Goal: Task Accomplishment & Management: Manage account settings

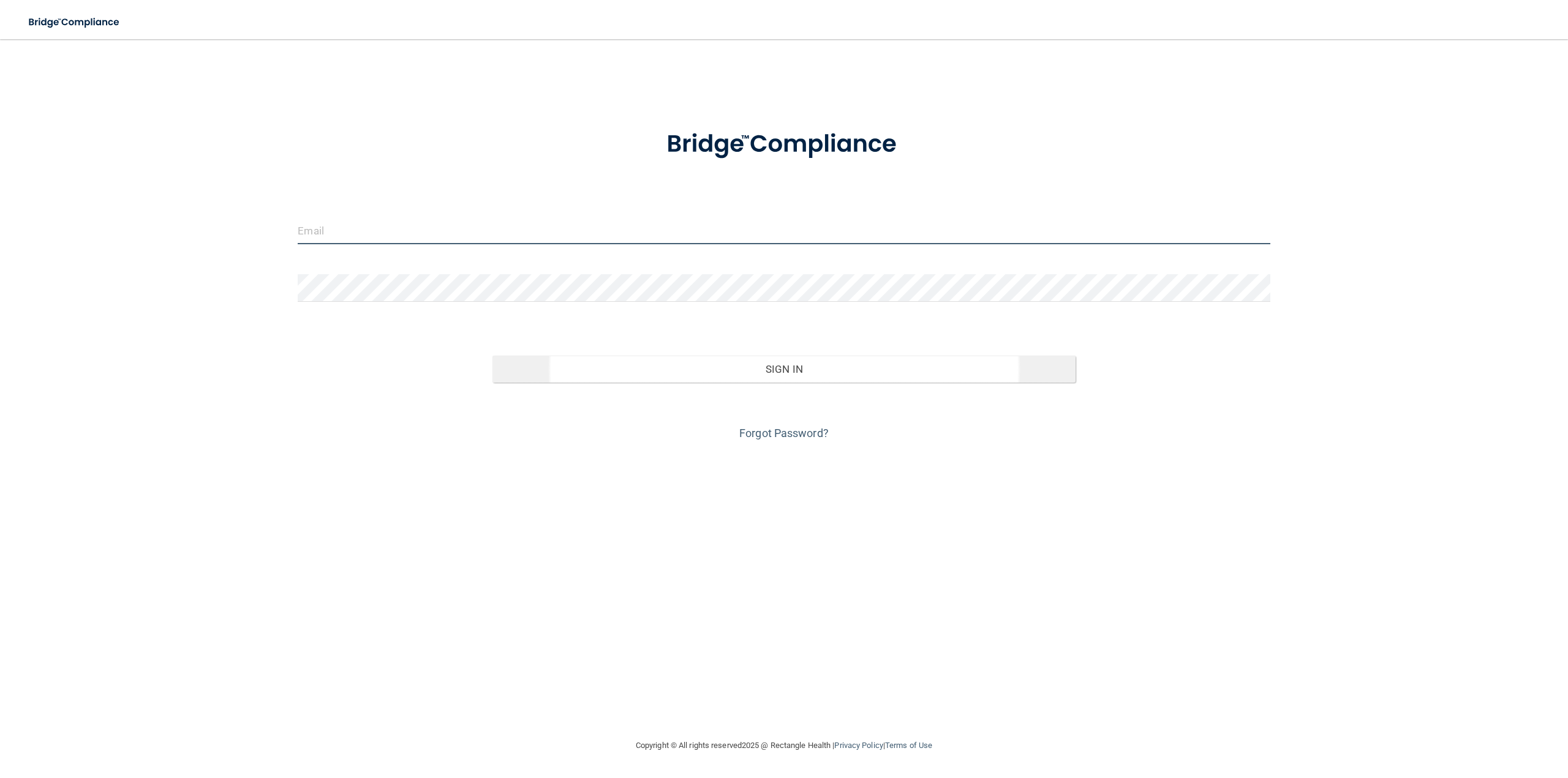
type input "[PERSON_NAME][EMAIL_ADDRESS][DOMAIN_NAME]"
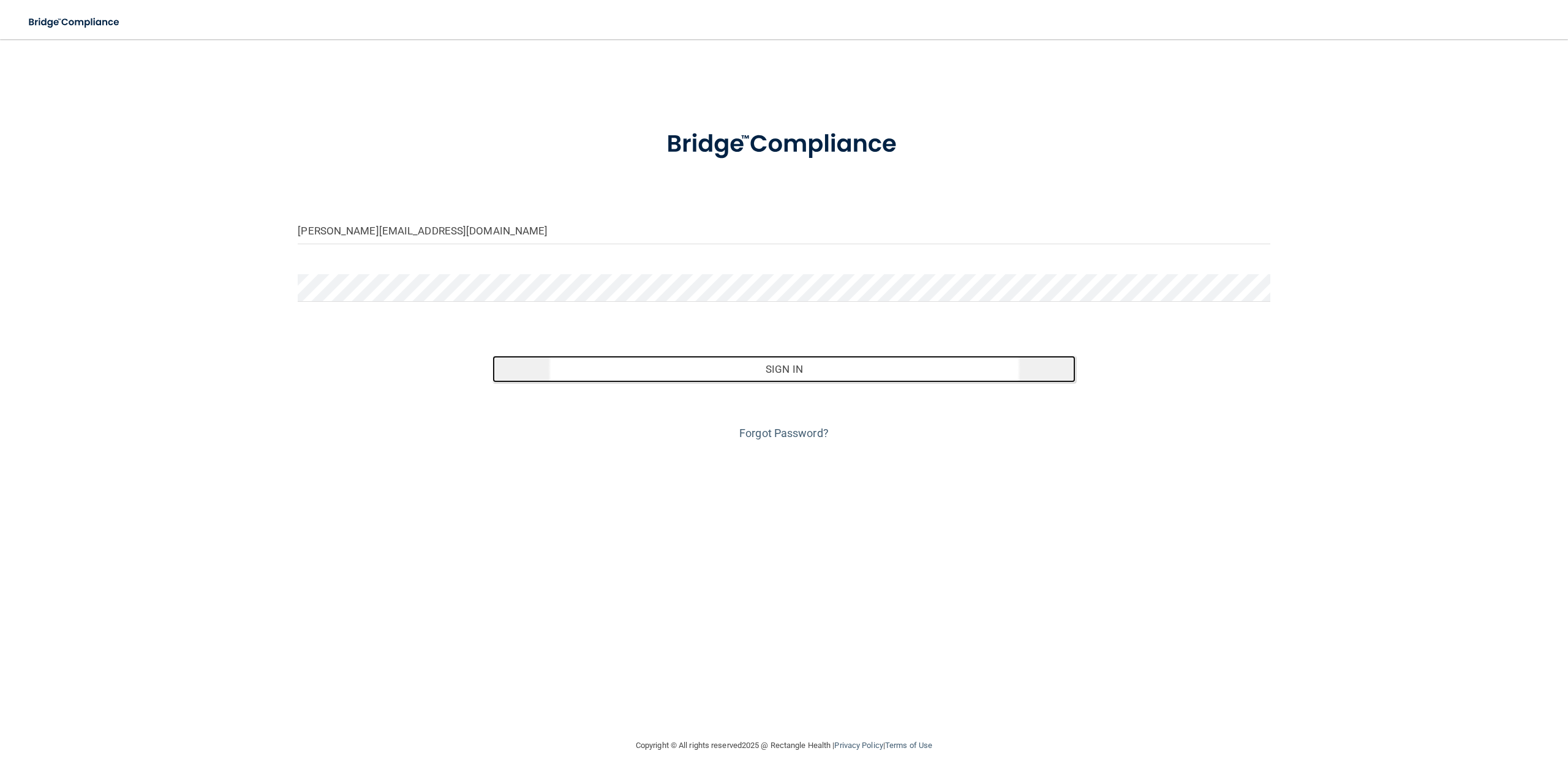
click at [742, 364] on button "Sign In" at bounding box center [784, 370] width 583 height 27
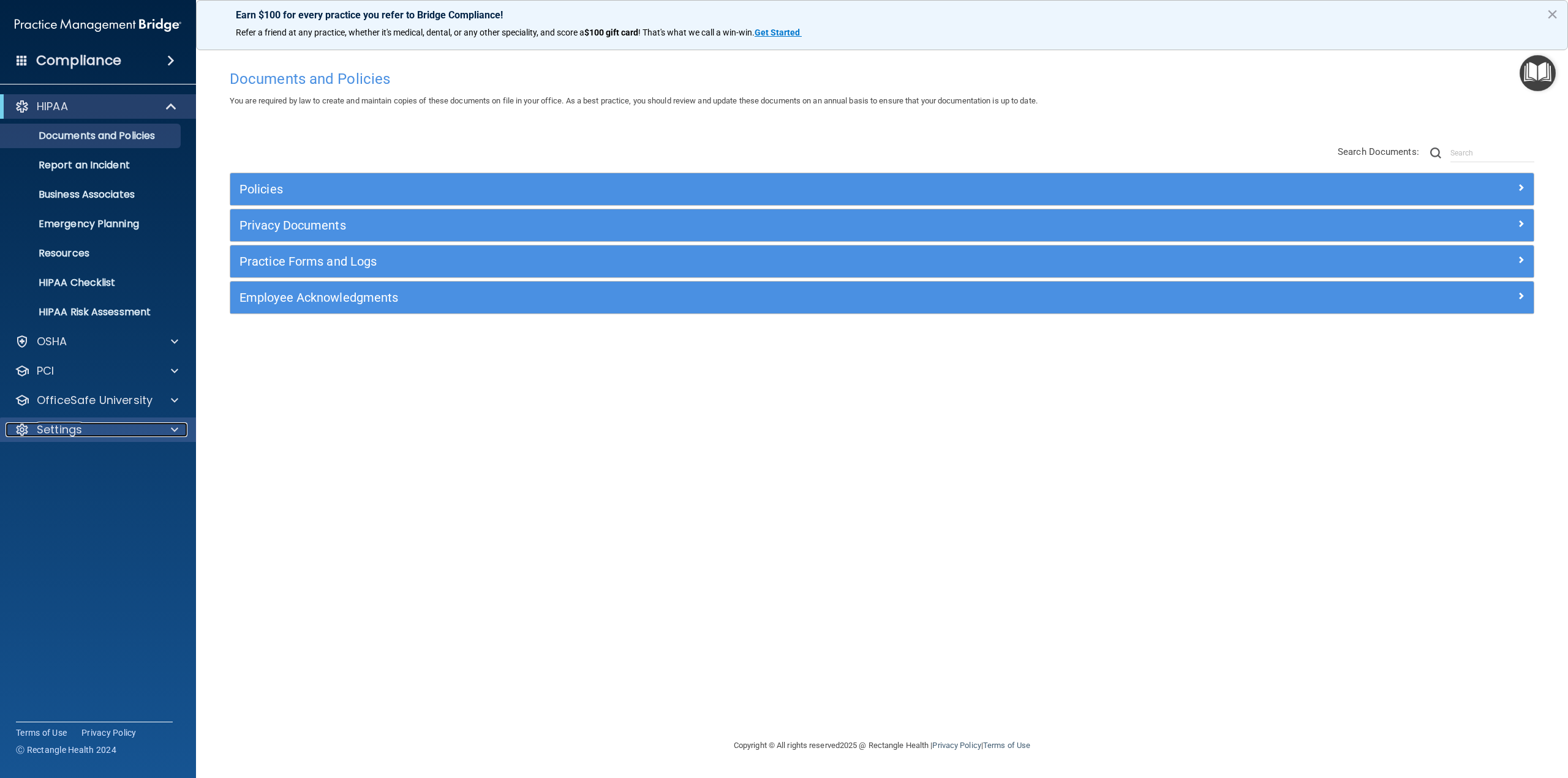
click at [112, 431] on div "Settings" at bounding box center [81, 430] width 152 height 14
click at [117, 485] on p "My Users" at bounding box center [91, 488] width 167 height 13
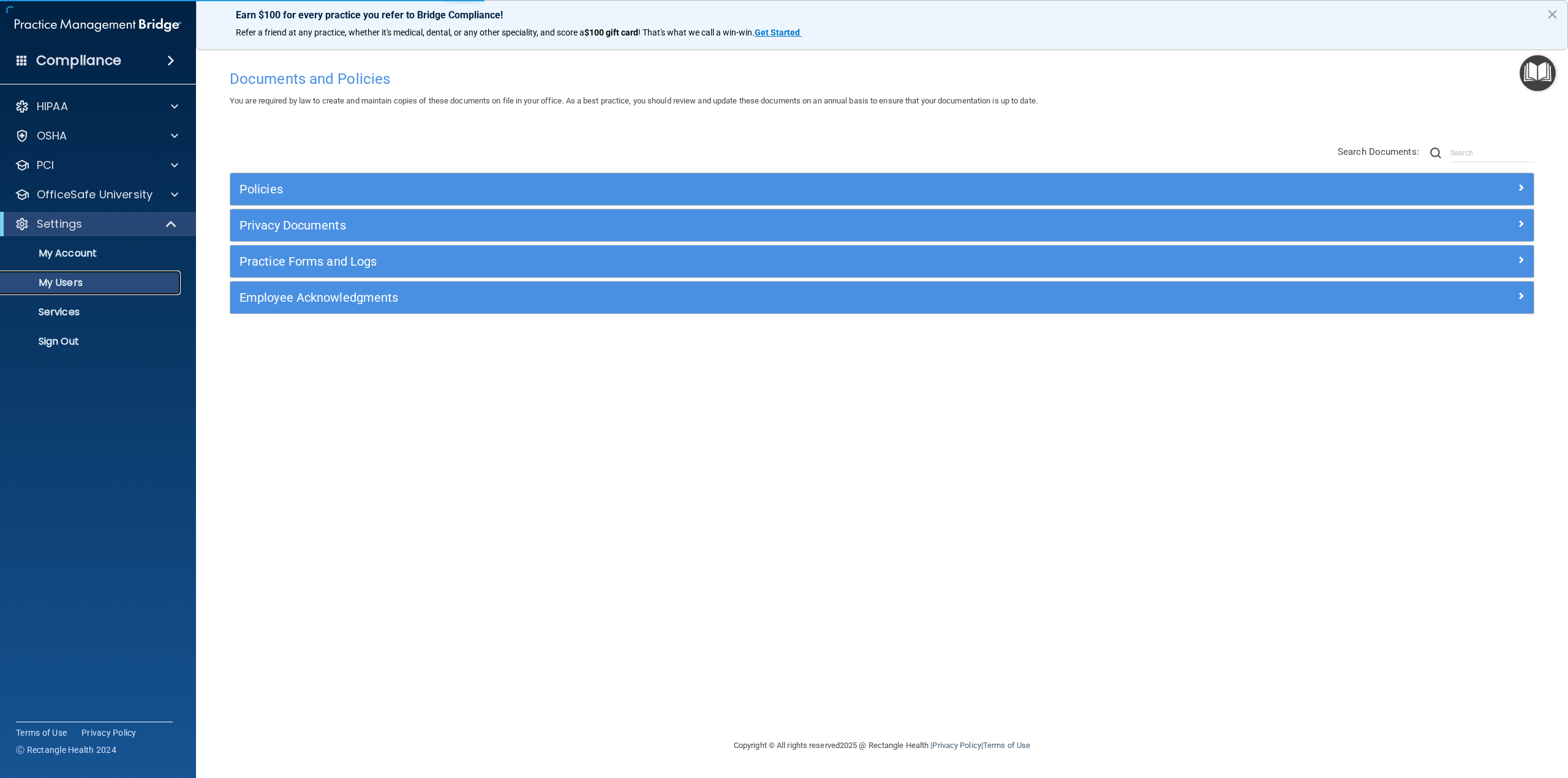
click at [88, 279] on p "My Users" at bounding box center [91, 283] width 167 height 13
select select "20"
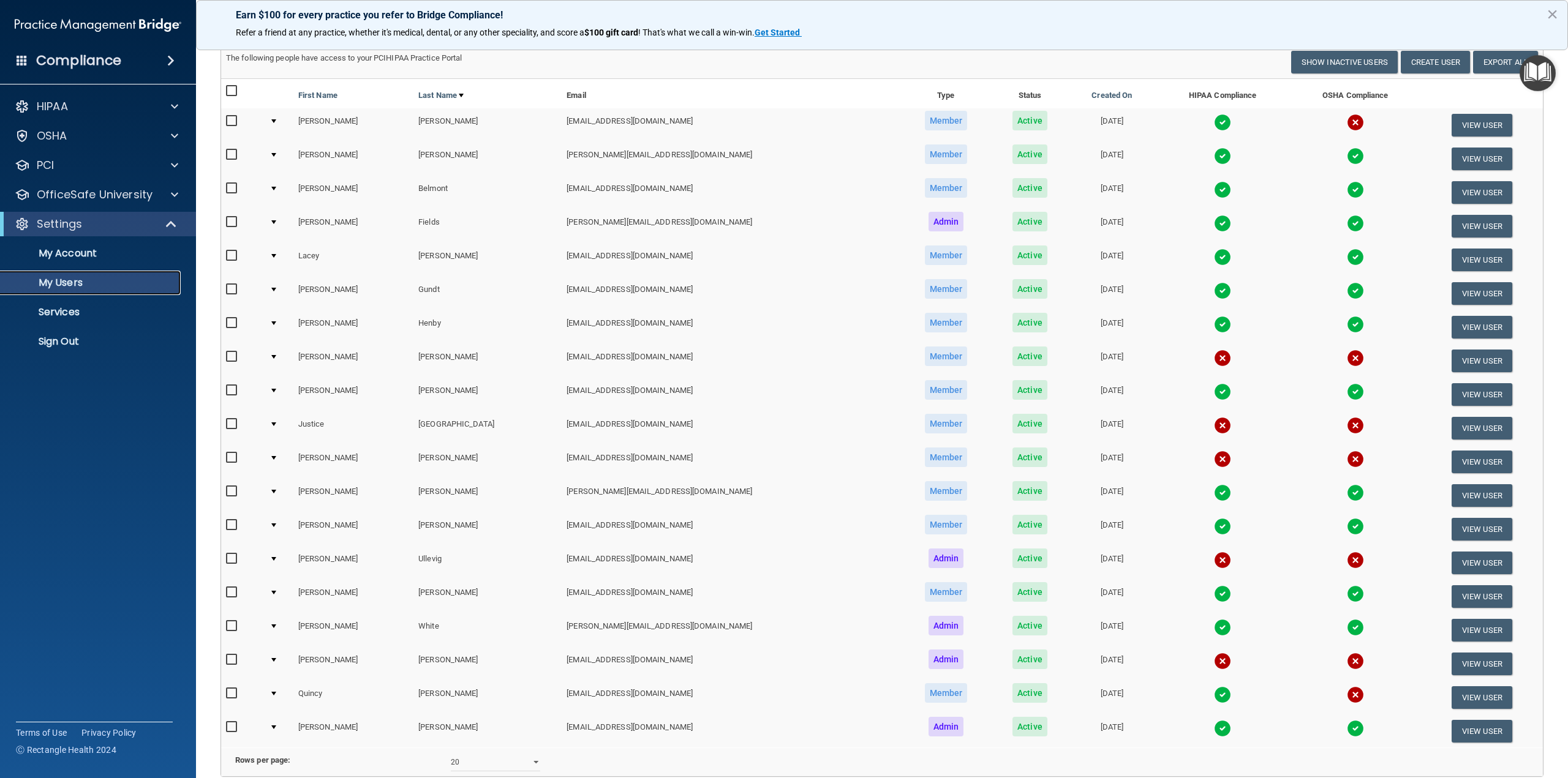
scroll to position [17, 0]
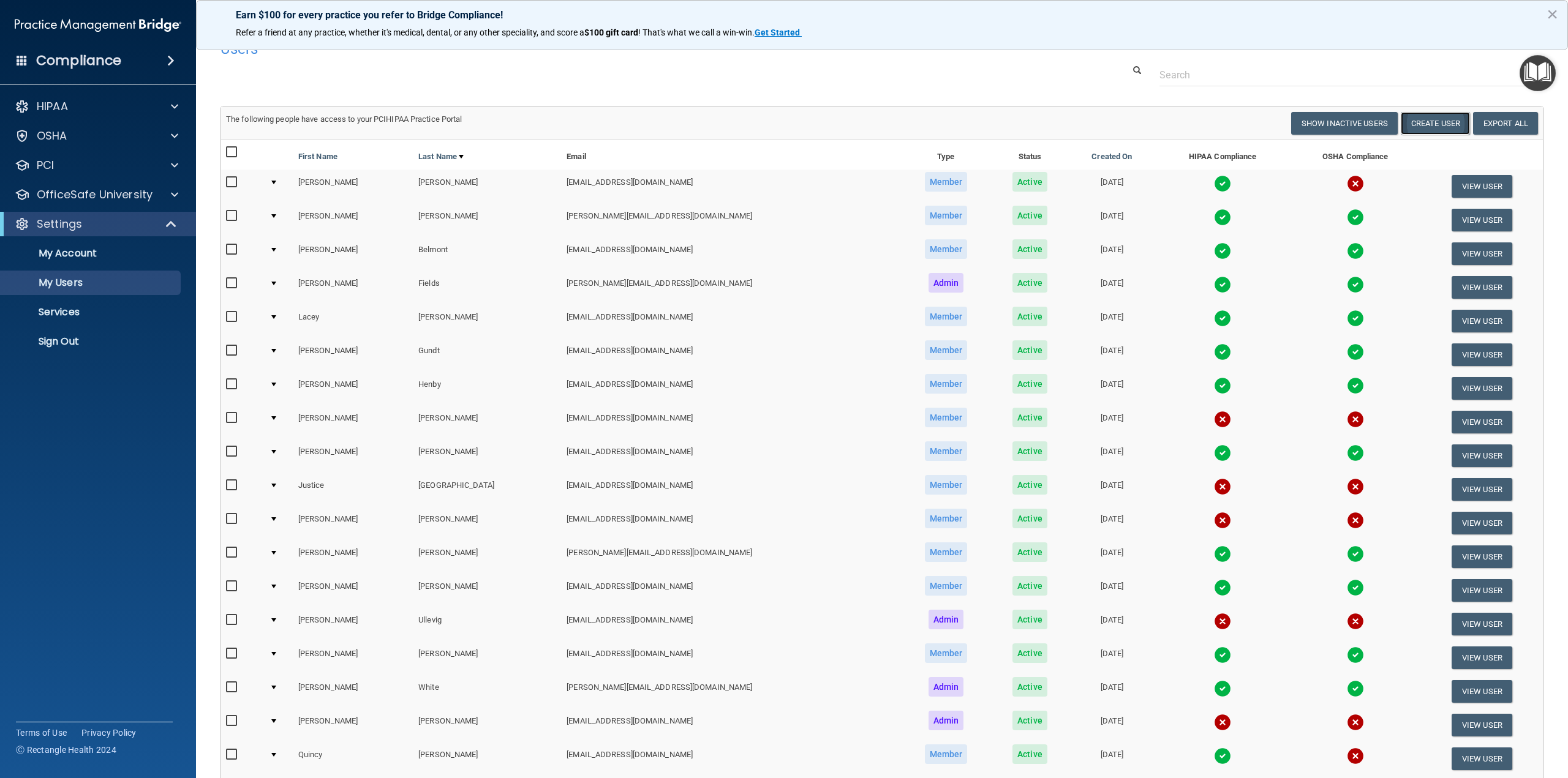
click at [1417, 120] on button "Create User" at bounding box center [1436, 123] width 70 height 22
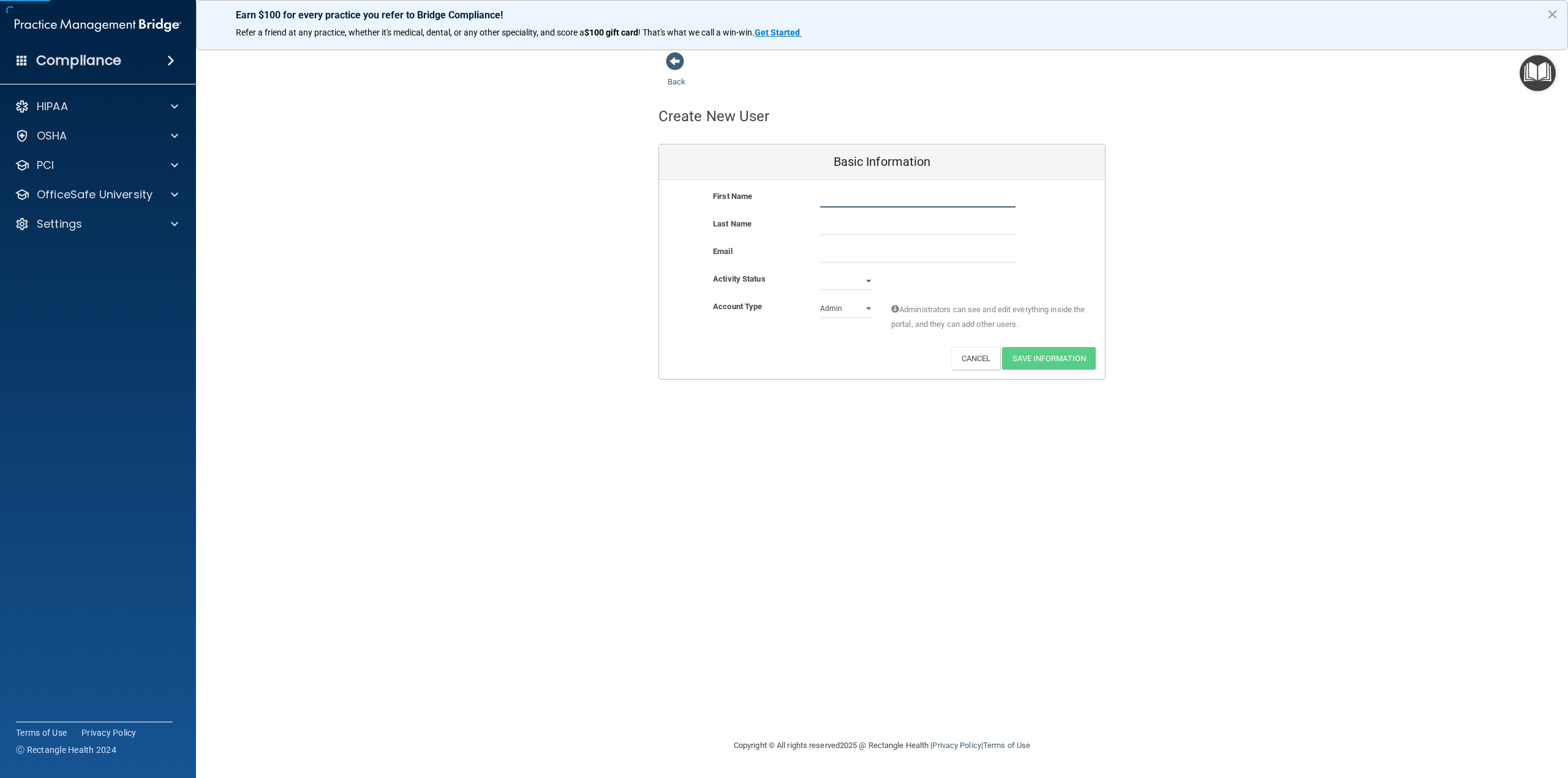
click at [843, 199] on input "text" at bounding box center [917, 198] width 195 height 18
type input "[PERSON_NAME]"
click at [843, 223] on input "text" at bounding box center [917, 226] width 195 height 18
click at [860, 234] on input "text" at bounding box center [917, 226] width 195 height 18
type input "[PERSON_NAME]"
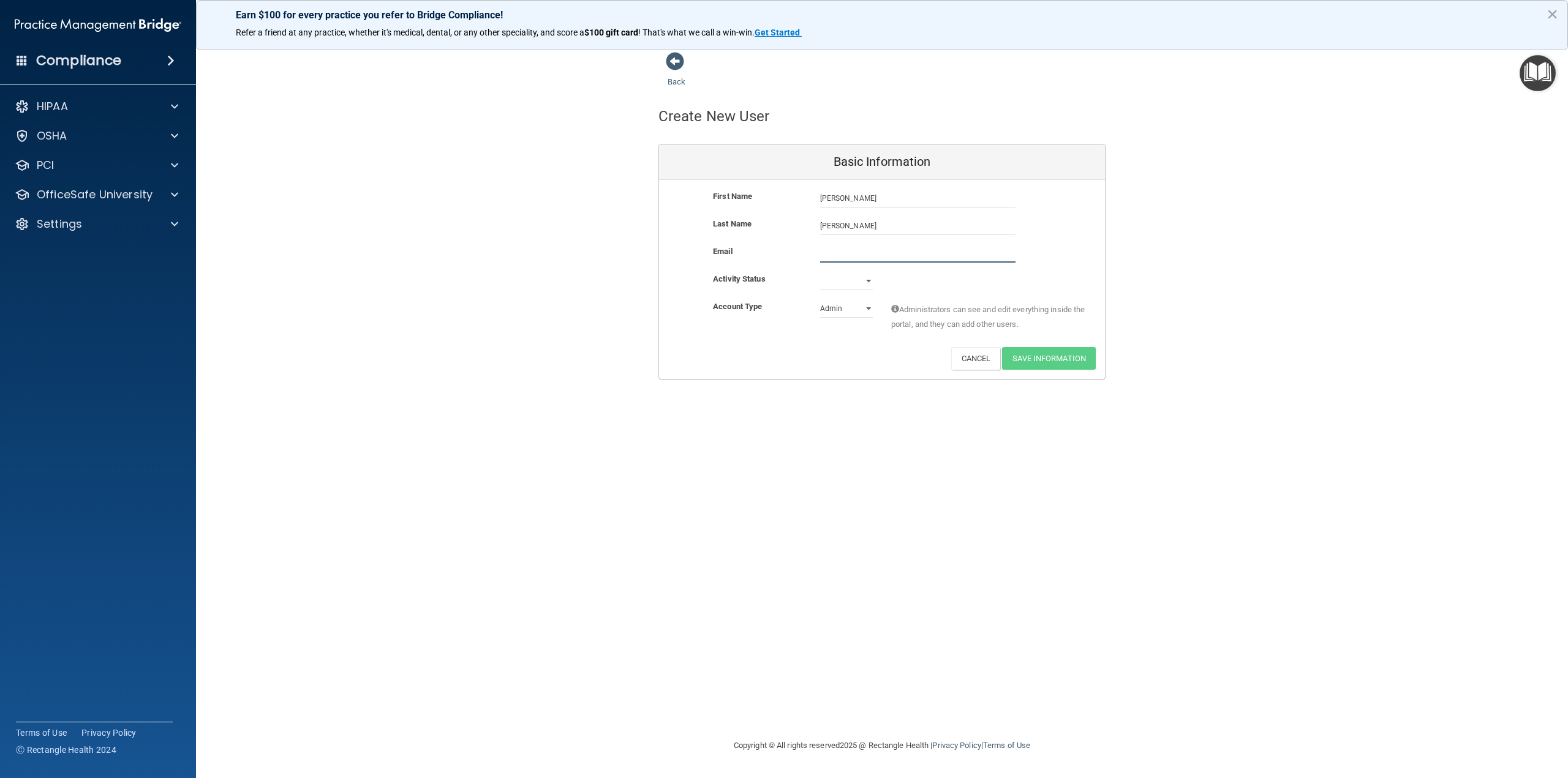
click at [861, 247] on input "email" at bounding box center [917, 253] width 195 height 18
paste input "[EMAIL_ADDRESS][DOMAIN_NAME]"
type input "[EMAIL_ADDRESS][DOMAIN_NAME]"
click at [853, 282] on select "Active Inactive" at bounding box center [846, 283] width 53 height 18
select select "active"
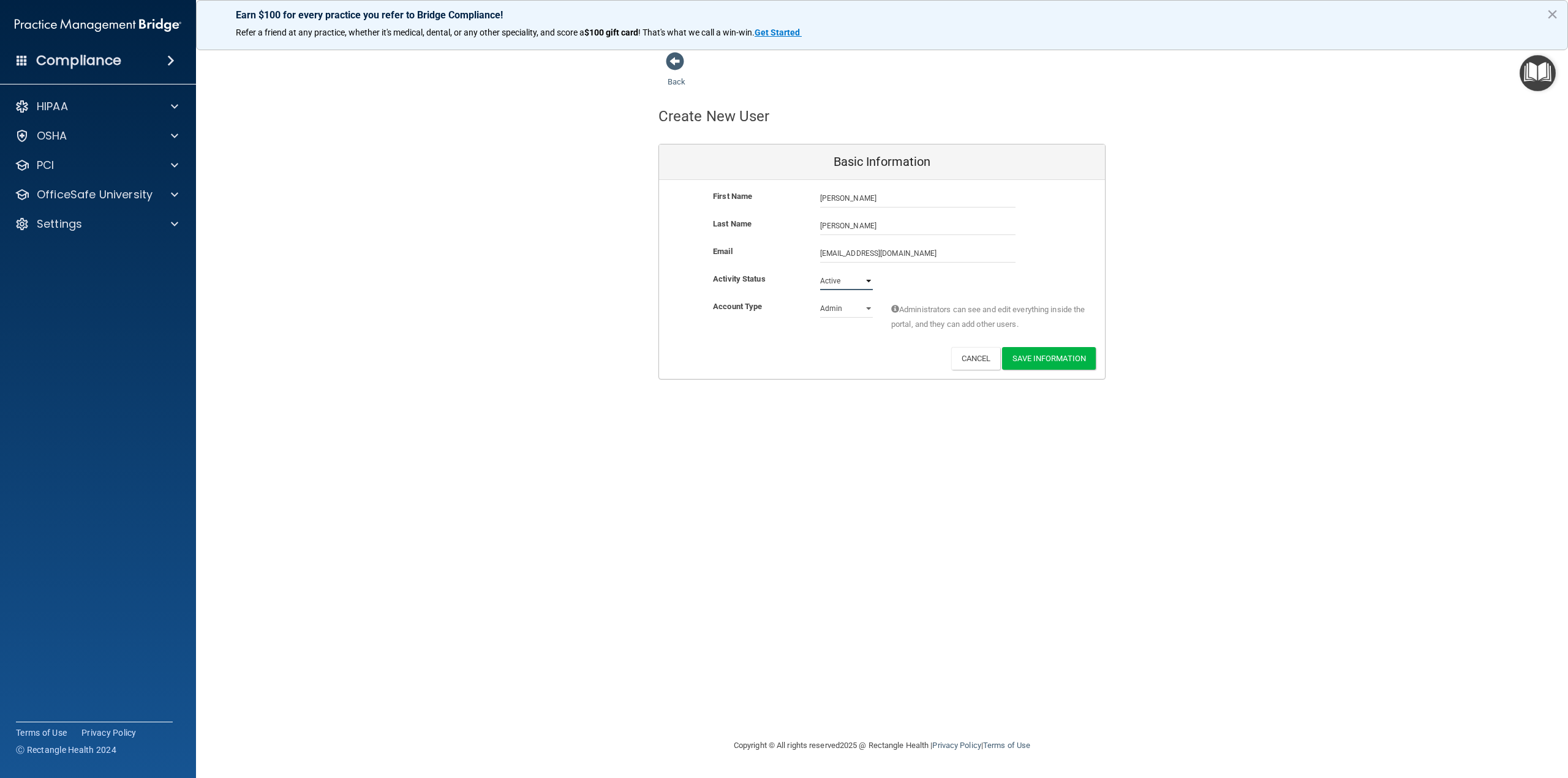
click at [820, 272] on select "Active Inactive" at bounding box center [846, 281] width 53 height 18
click at [828, 310] on select "Admin Member" at bounding box center [846, 308] width 53 height 18
drag, startPoint x: 831, startPoint y: 304, endPoint x: 840, endPoint y: 304, distance: 9.0
click at [831, 304] on select "Admin Member" at bounding box center [846, 308] width 53 height 18
click at [1039, 357] on button "Save Information" at bounding box center [1049, 358] width 94 height 22
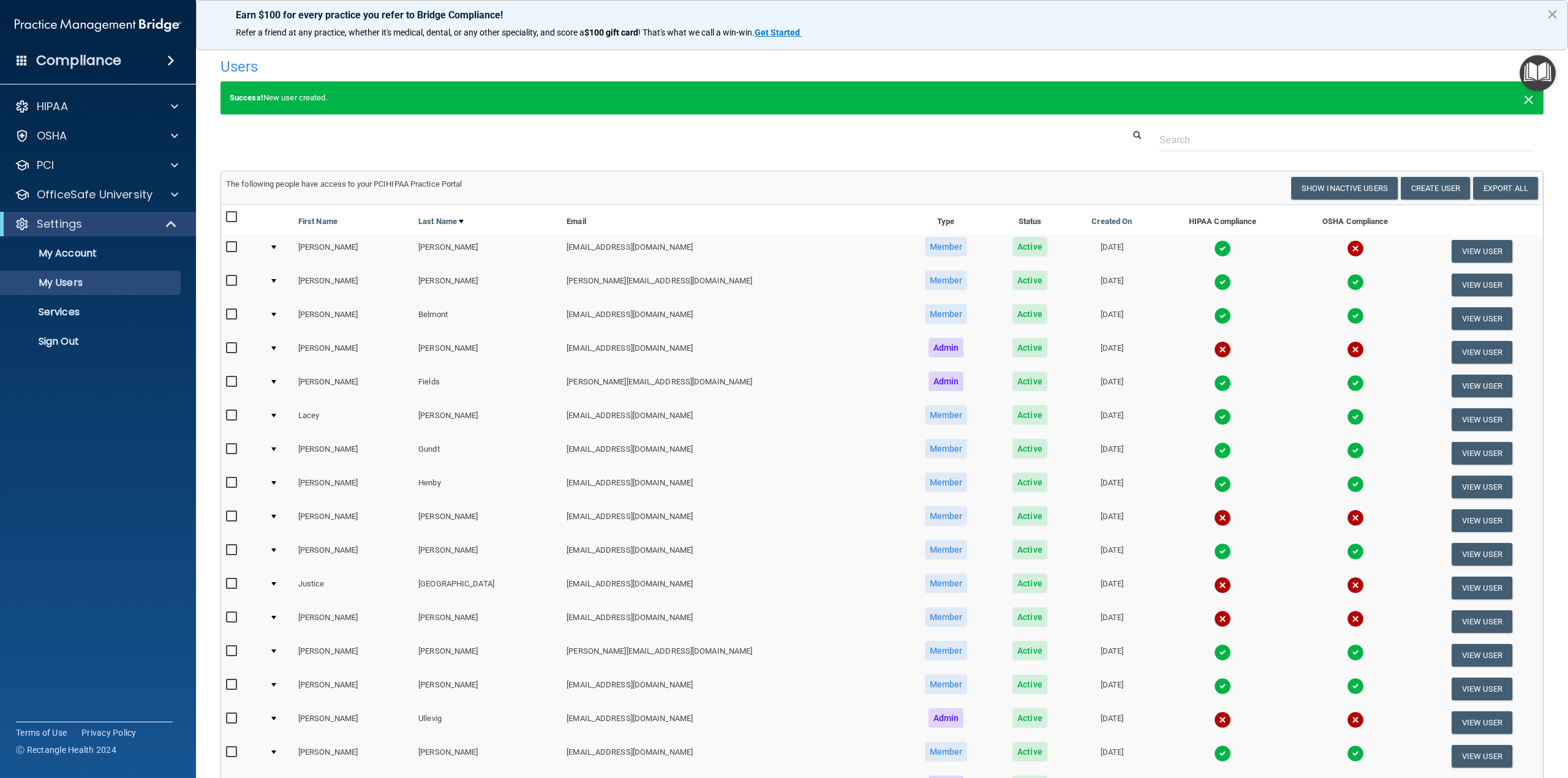
click at [1524, 99] on span "×" at bounding box center [1528, 97] width 11 height 24
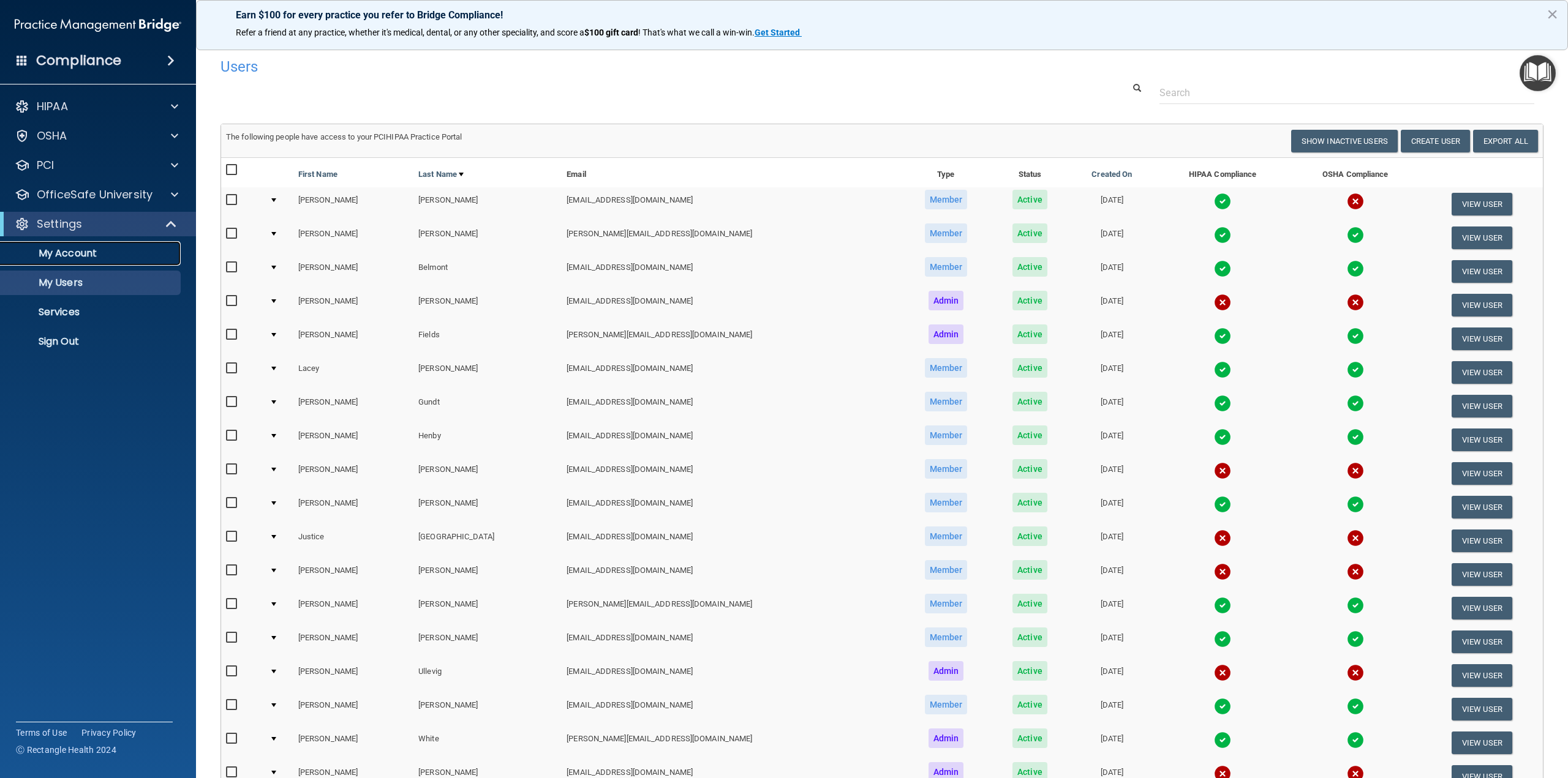
click at [132, 247] on link "My Account" at bounding box center [84, 253] width 193 height 24
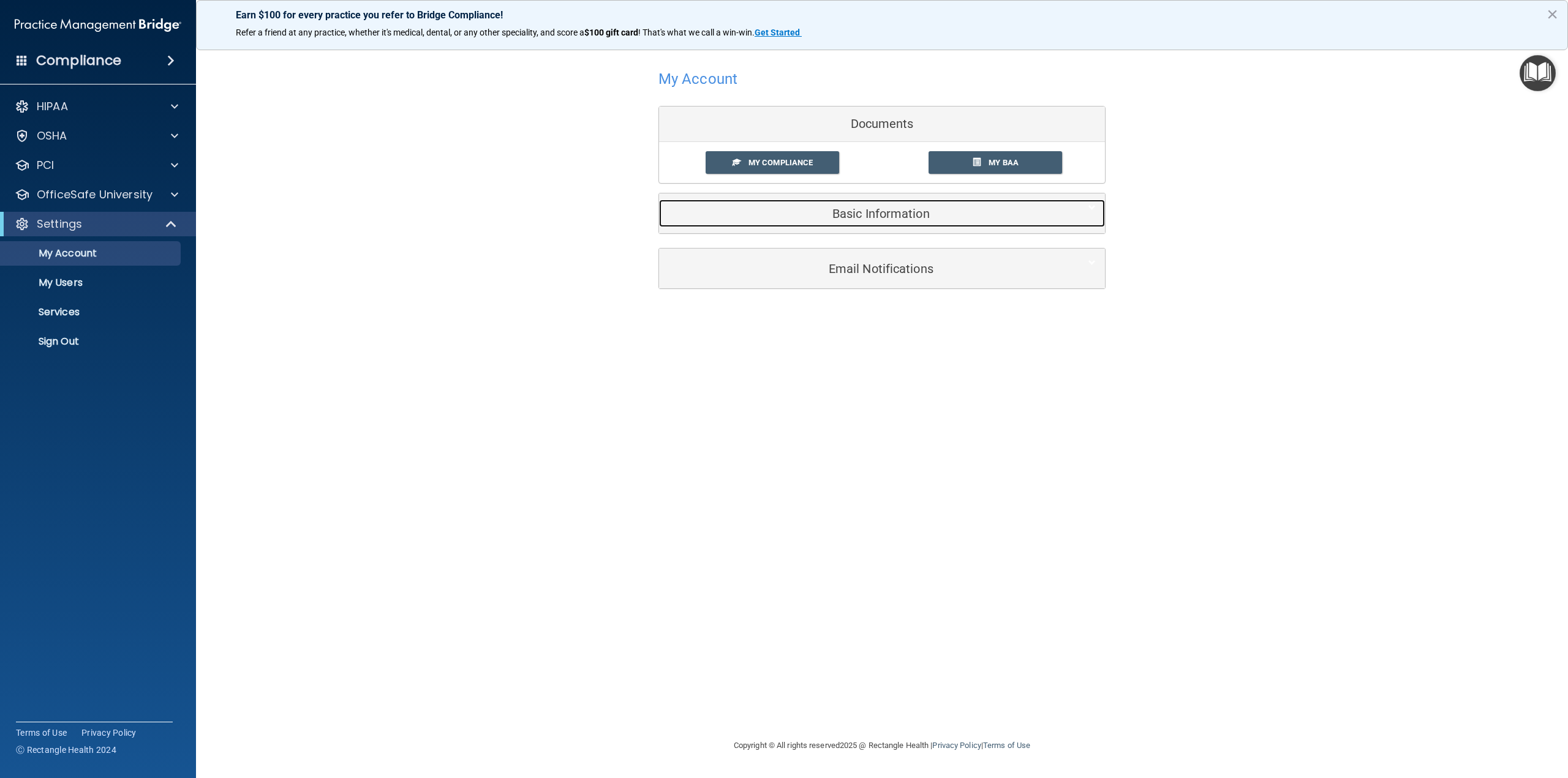
click at [928, 226] on div "Basic Information" at bounding box center [863, 213] width 408 height 28
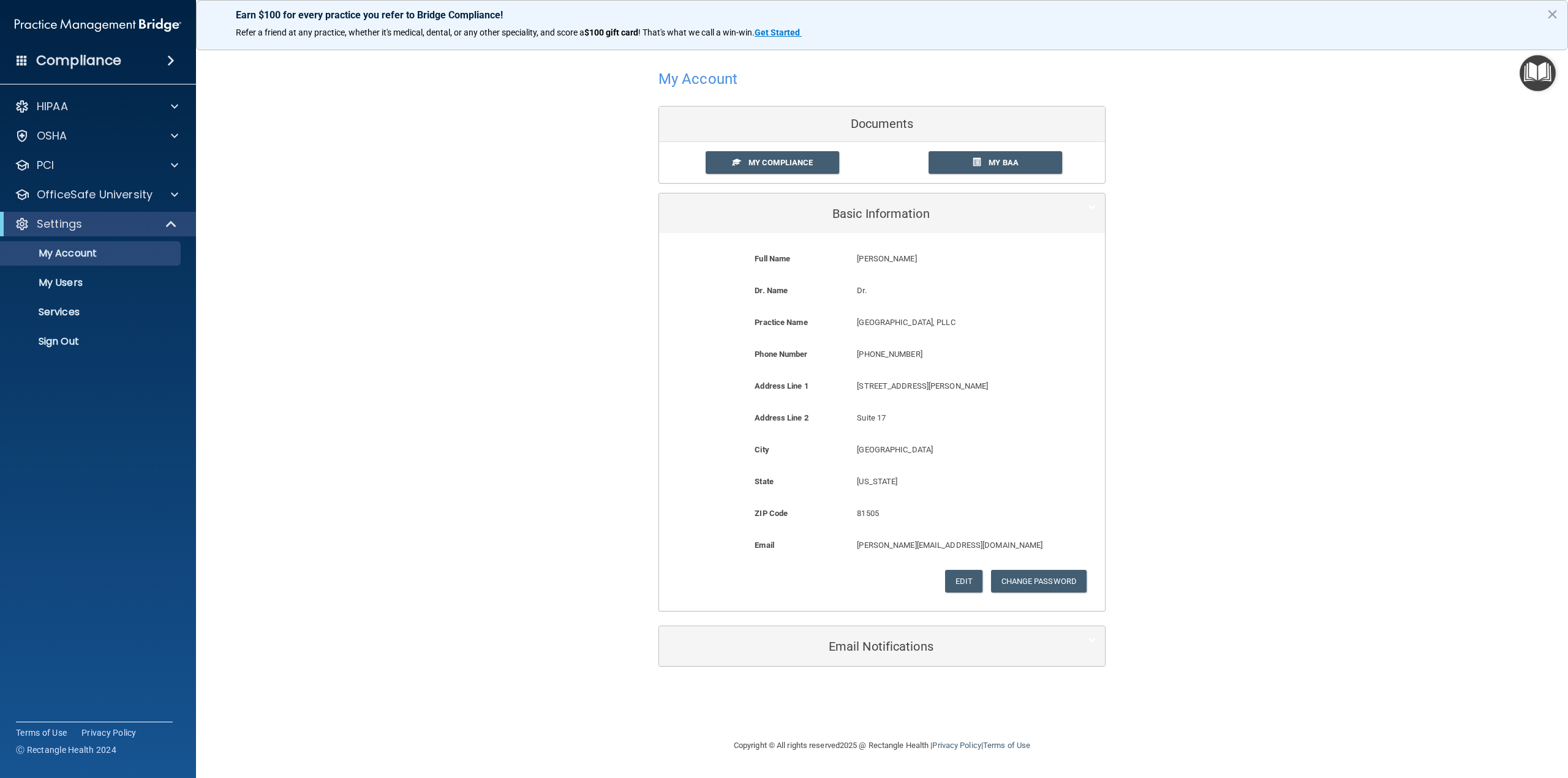
click at [887, 669] on div "Email Notifications Organization Emails Toggle all Monthly trainings summary Mo…" at bounding box center [882, 653] width 447 height 55
click at [898, 651] on h5 "Email Notifications" at bounding box center [863, 647] width 390 height 14
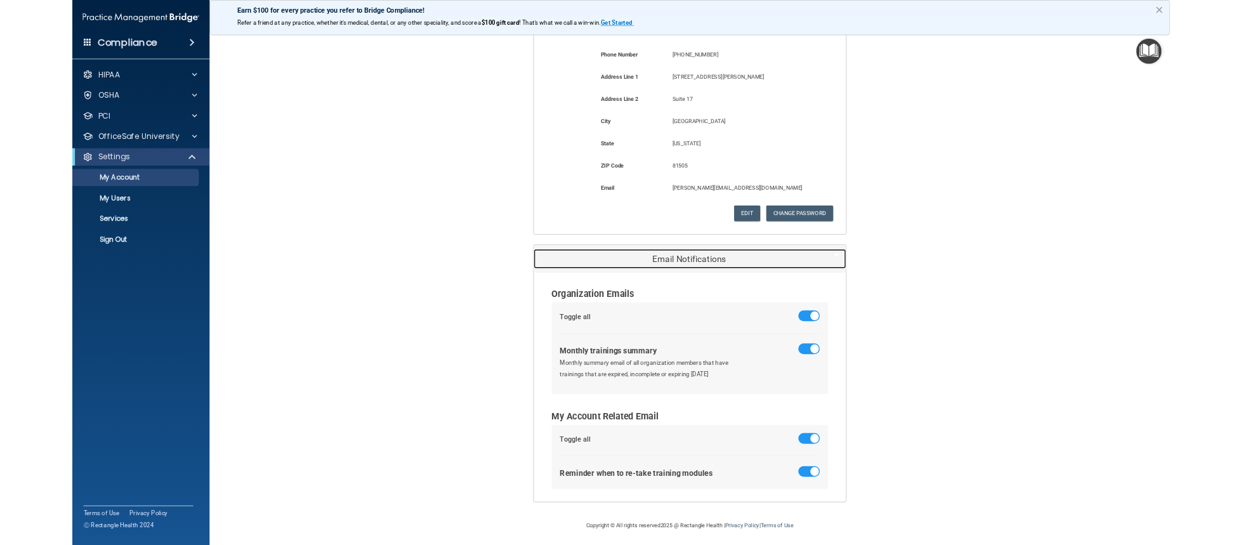
scroll to position [289, 0]
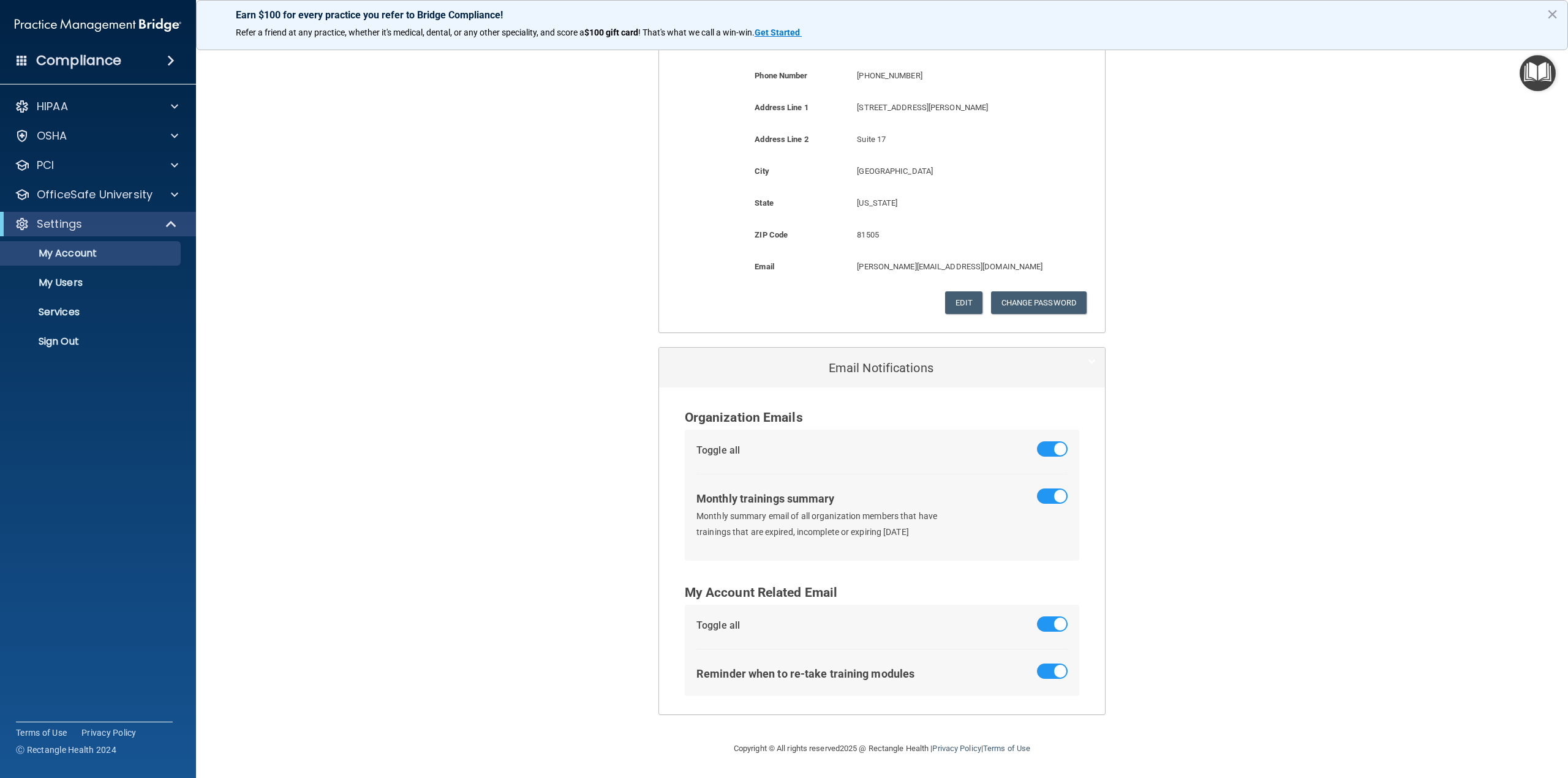
click at [1252, 560] on div "My Account Documents My Compliance My Compliance My BAA Basic Information Full …" at bounding box center [882, 251] width 1323 height 957
click at [86, 165] on div "PCI" at bounding box center [81, 165] width 152 height 14
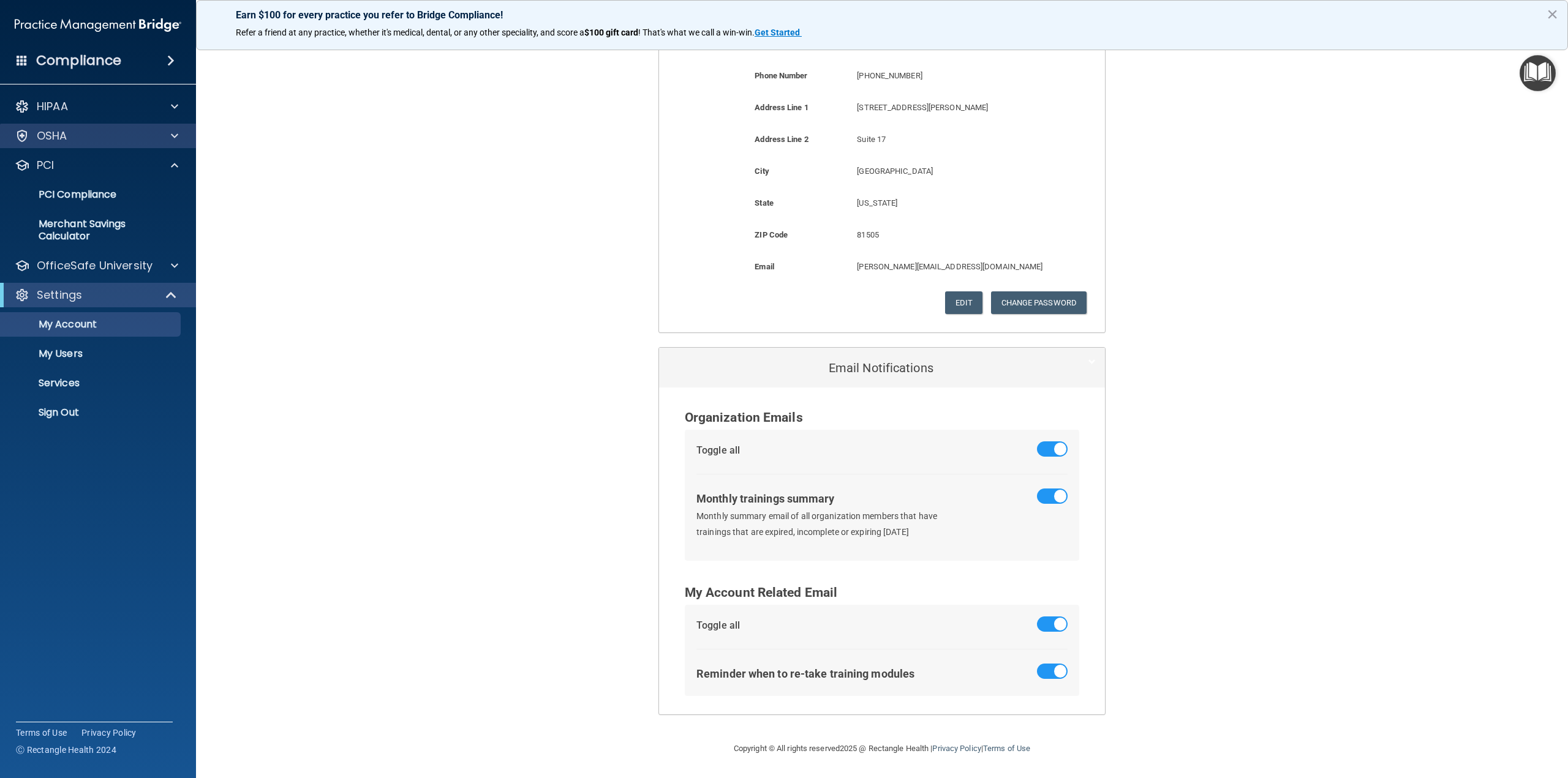
click at [95, 143] on div "OSHA" at bounding box center [98, 135] width 197 height 24
click at [130, 146] on div "OSHA" at bounding box center [98, 135] width 197 height 24
click at [150, 95] on div "HIPAA" at bounding box center [98, 106] width 197 height 24
click at [331, 163] on div "My Account Documents My Compliance My Compliance My BAA Basic Information Full …" at bounding box center [882, 251] width 1323 height 957
click at [97, 28] on img at bounding box center [98, 24] width 167 height 24
